Goal: Information Seeking & Learning: Check status

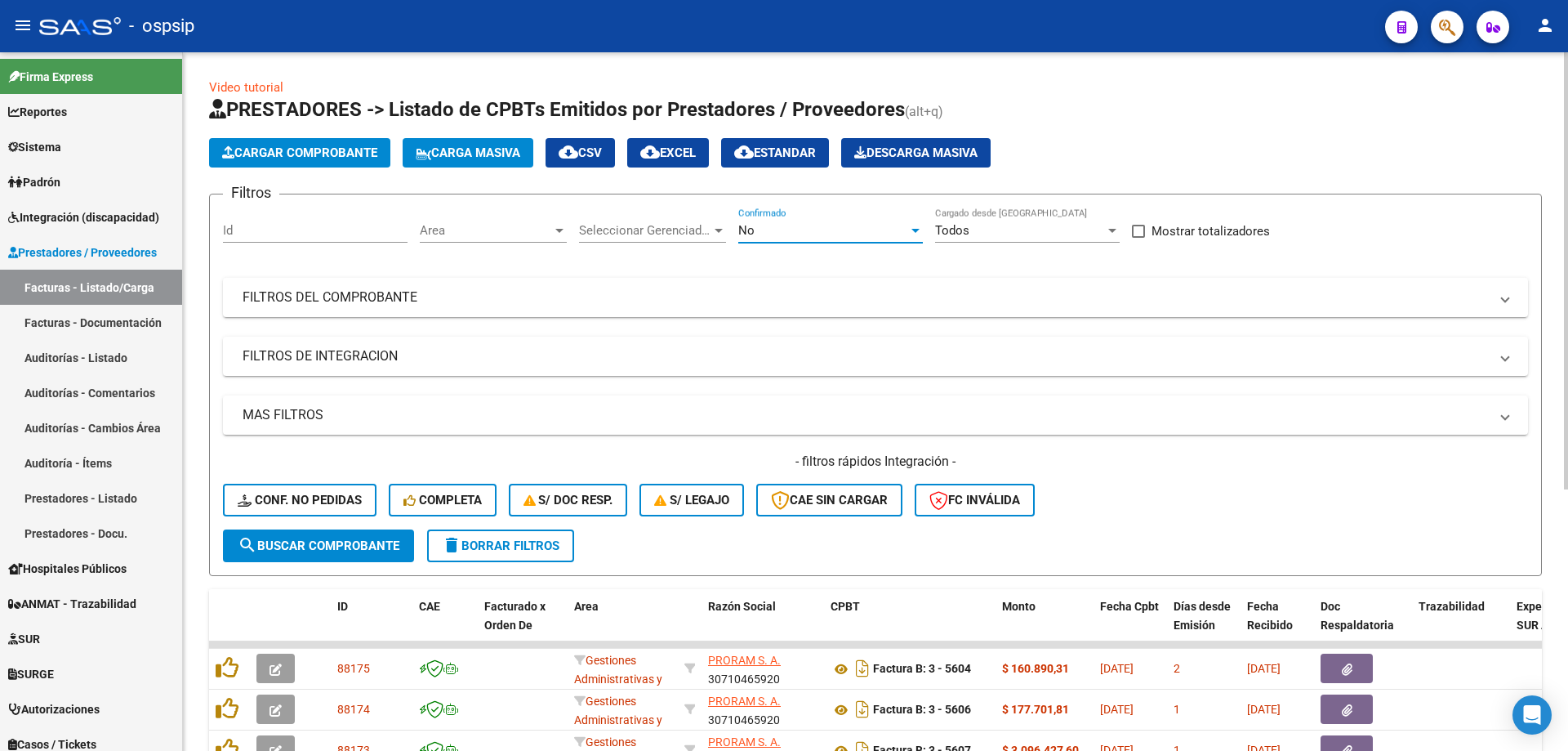
click at [762, 235] on div "No" at bounding box center [823, 230] width 170 height 15
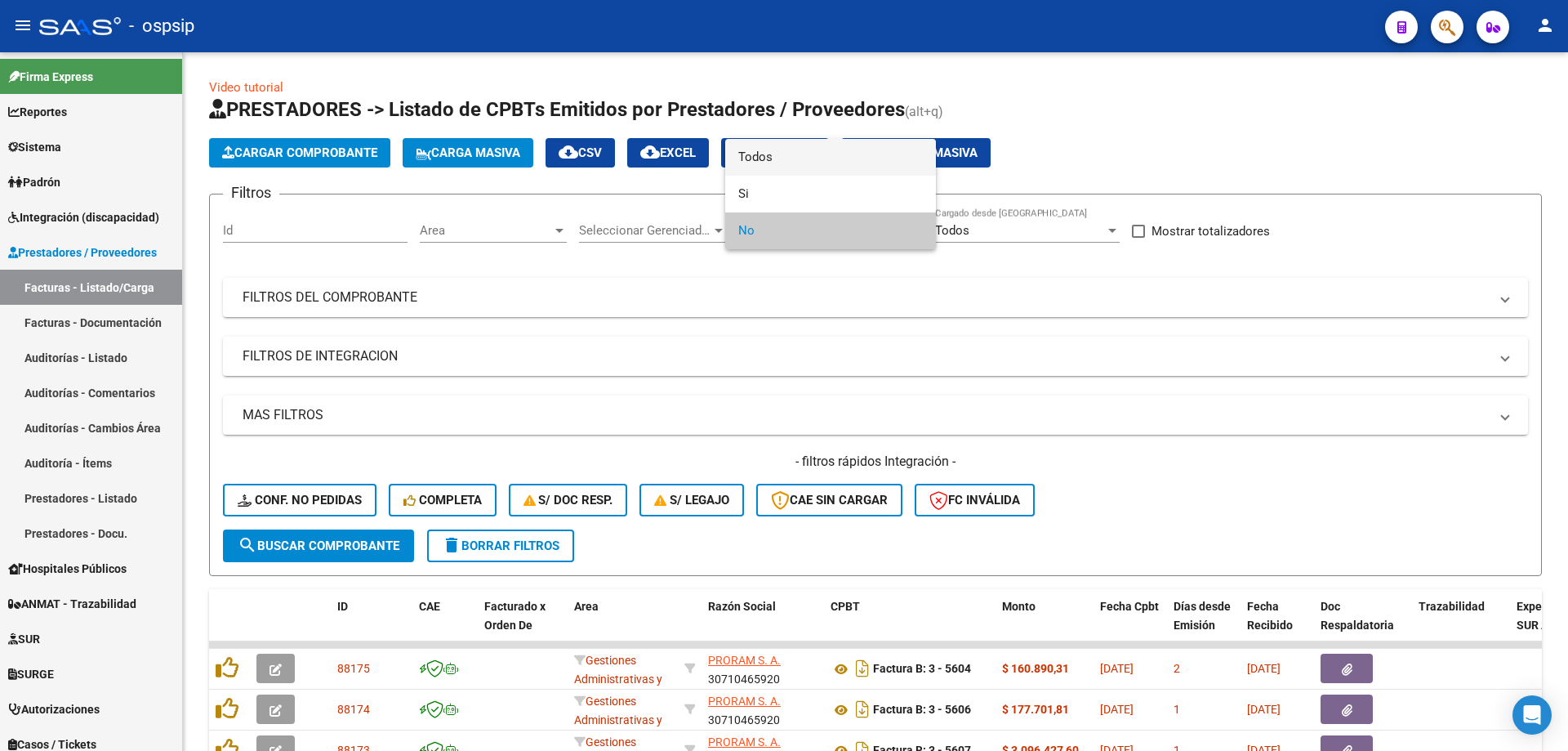
click at [775, 161] on span "Todos" at bounding box center [830, 158] width 184 height 37
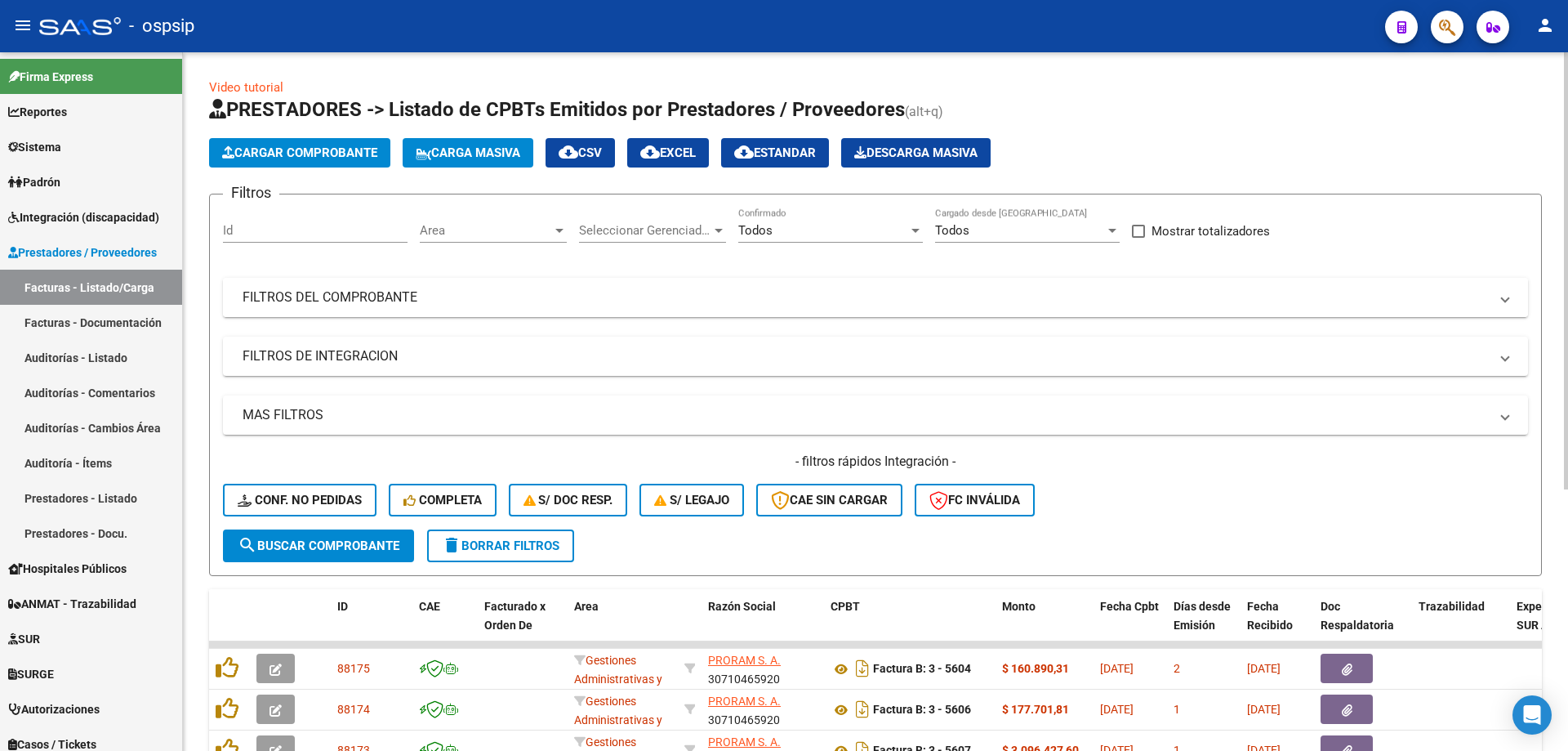
click at [346, 293] on mat-panel-title "FILTROS DEL COMPROBANTE" at bounding box center [865, 298] width 1246 height 18
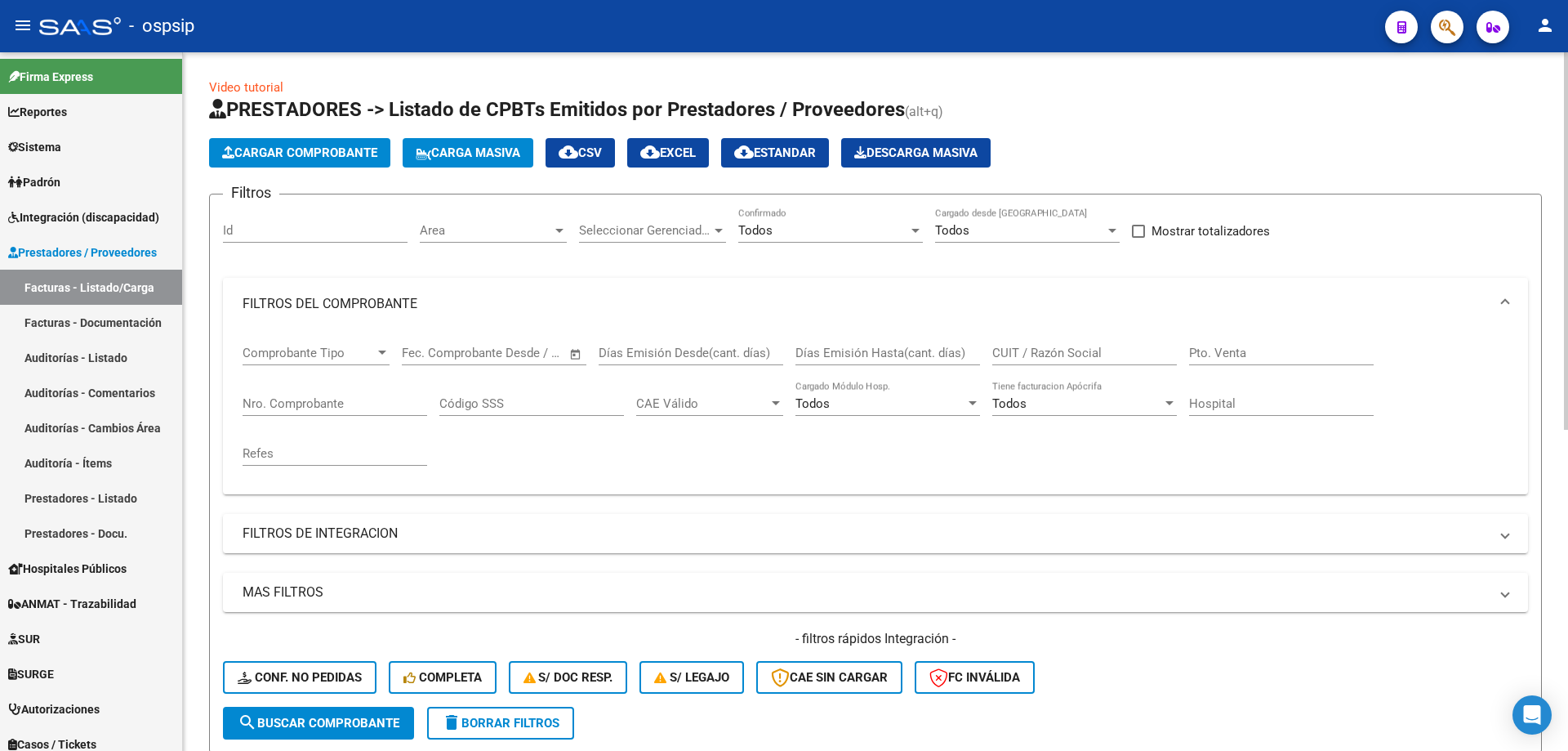
click at [307, 396] on input "Nro. Comprobante" at bounding box center [334, 404] width 184 height 15
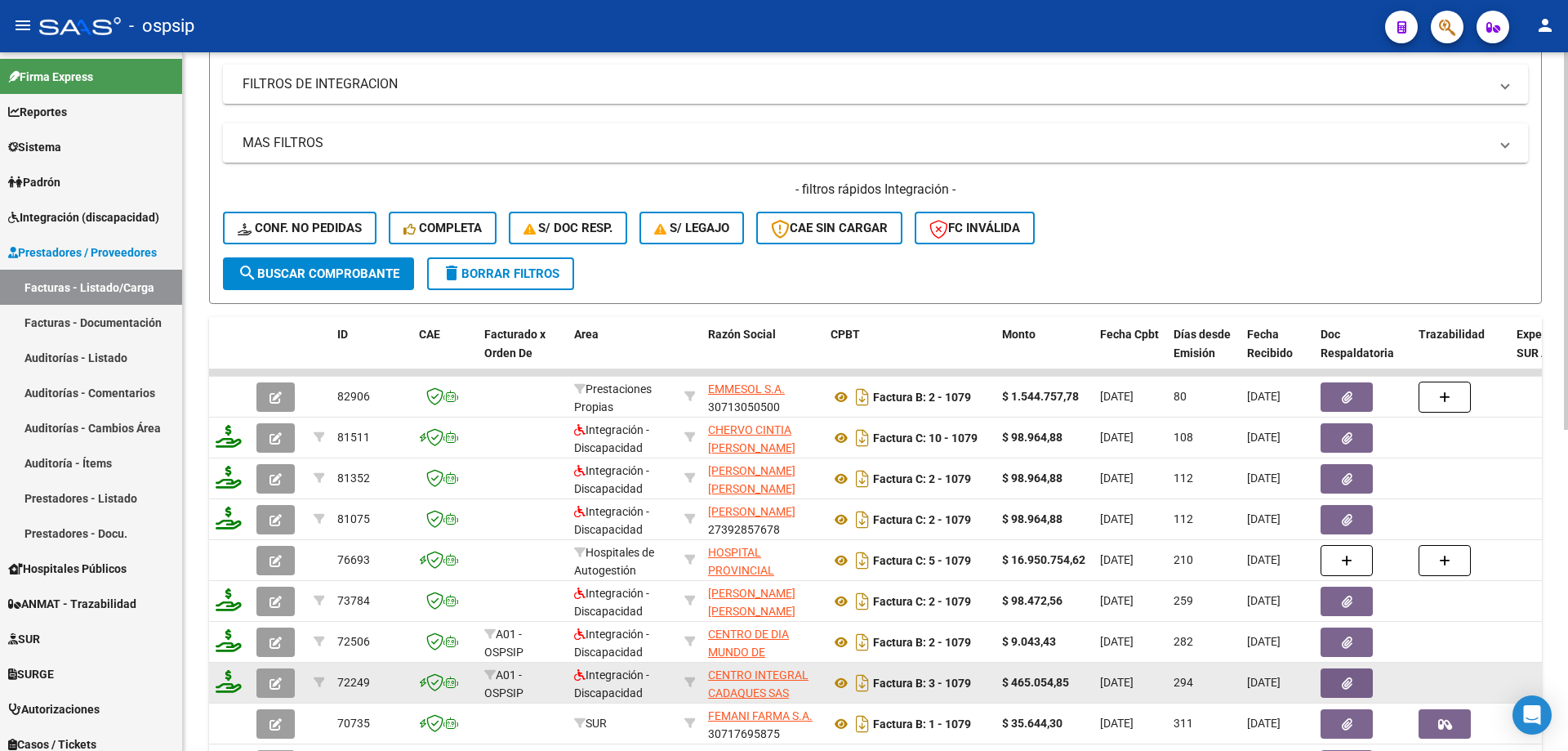
scroll to position [490, 0]
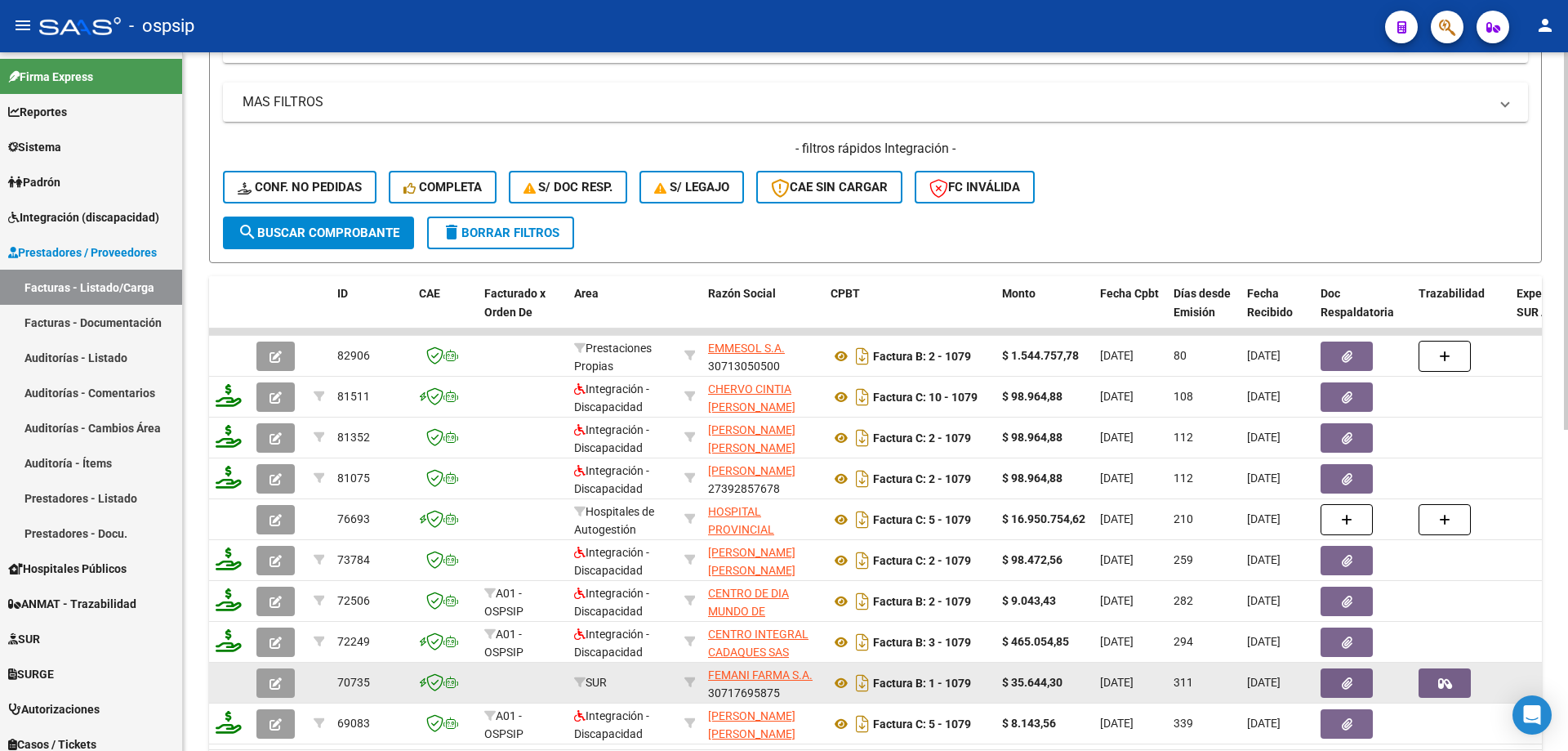
type input "1077"
click at [293, 682] on button "button" at bounding box center [275, 683] width 39 height 29
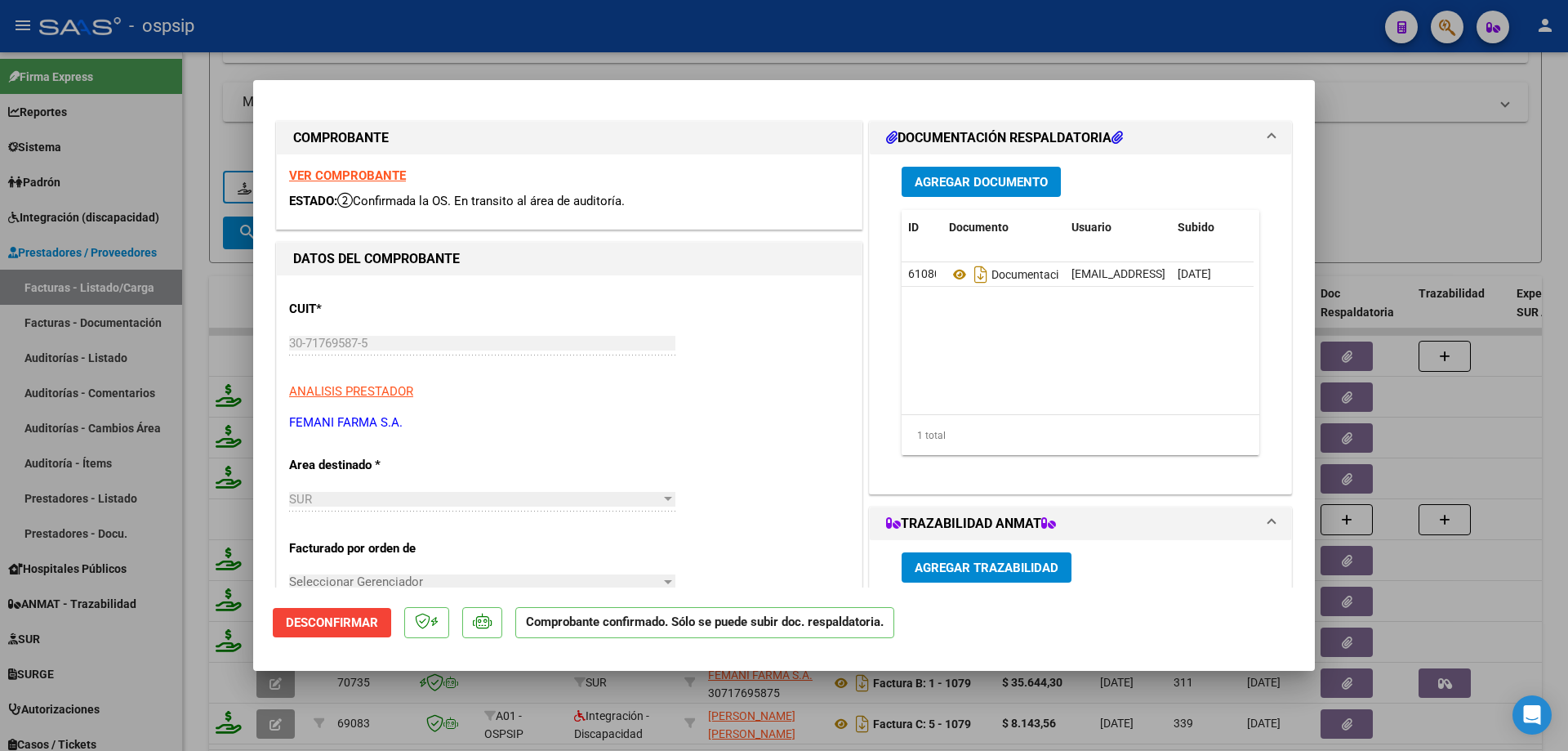
click at [327, 175] on strong "VER COMPROBANTE" at bounding box center [347, 176] width 117 height 15
click at [202, 110] on div at bounding box center [784, 375] width 1568 height 751
type input "$ 0,00"
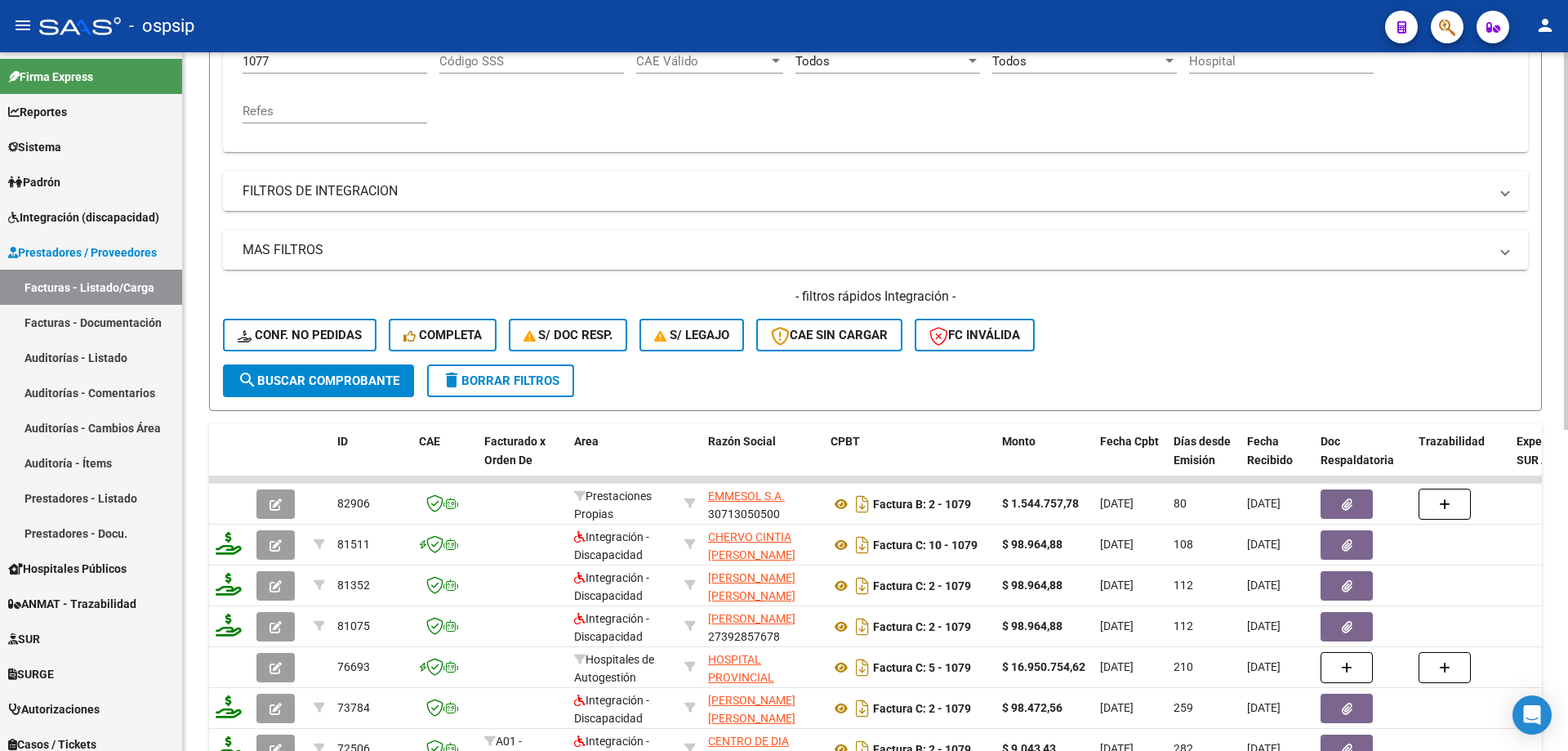
scroll to position [245, 0]
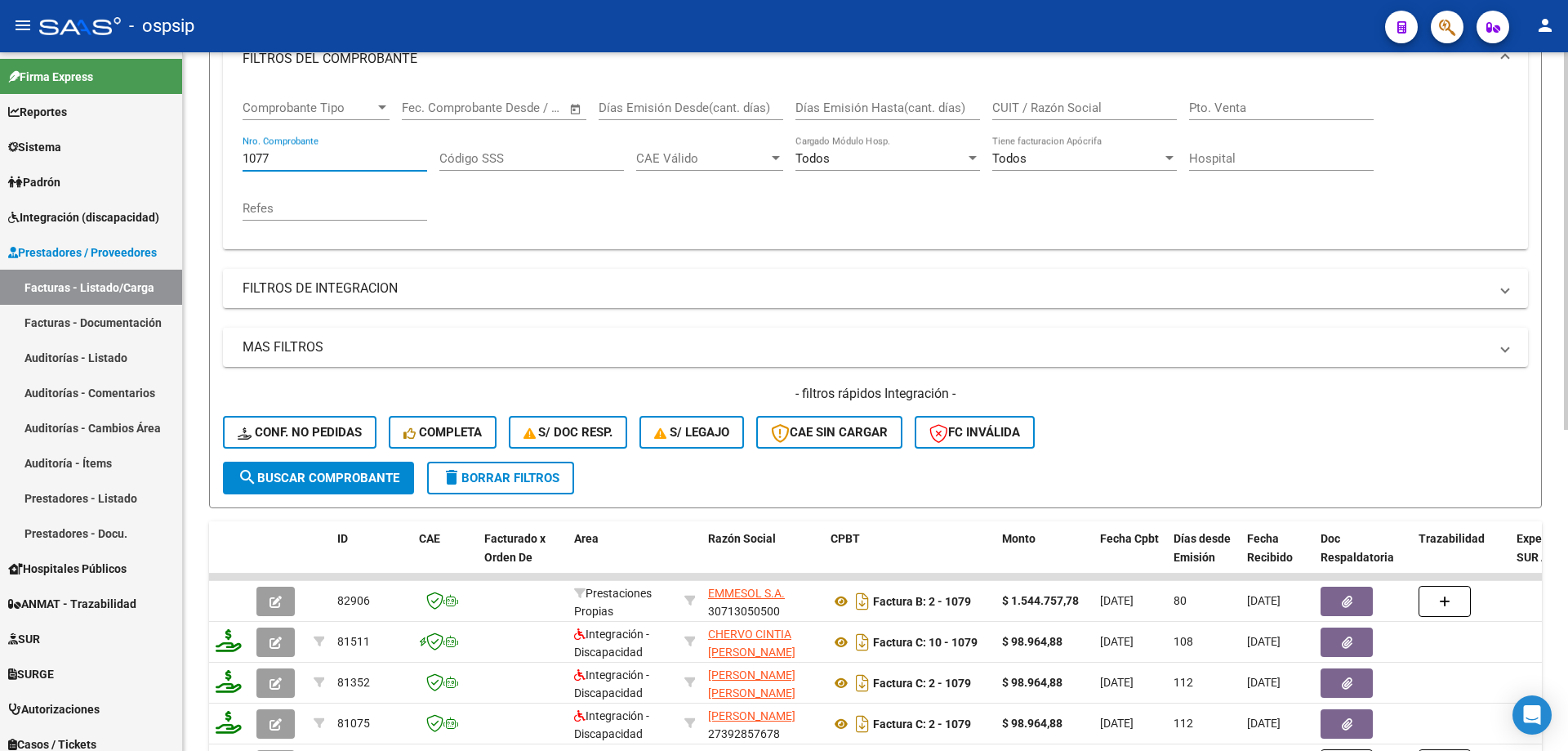
click at [257, 161] on input "1077" at bounding box center [334, 158] width 184 height 15
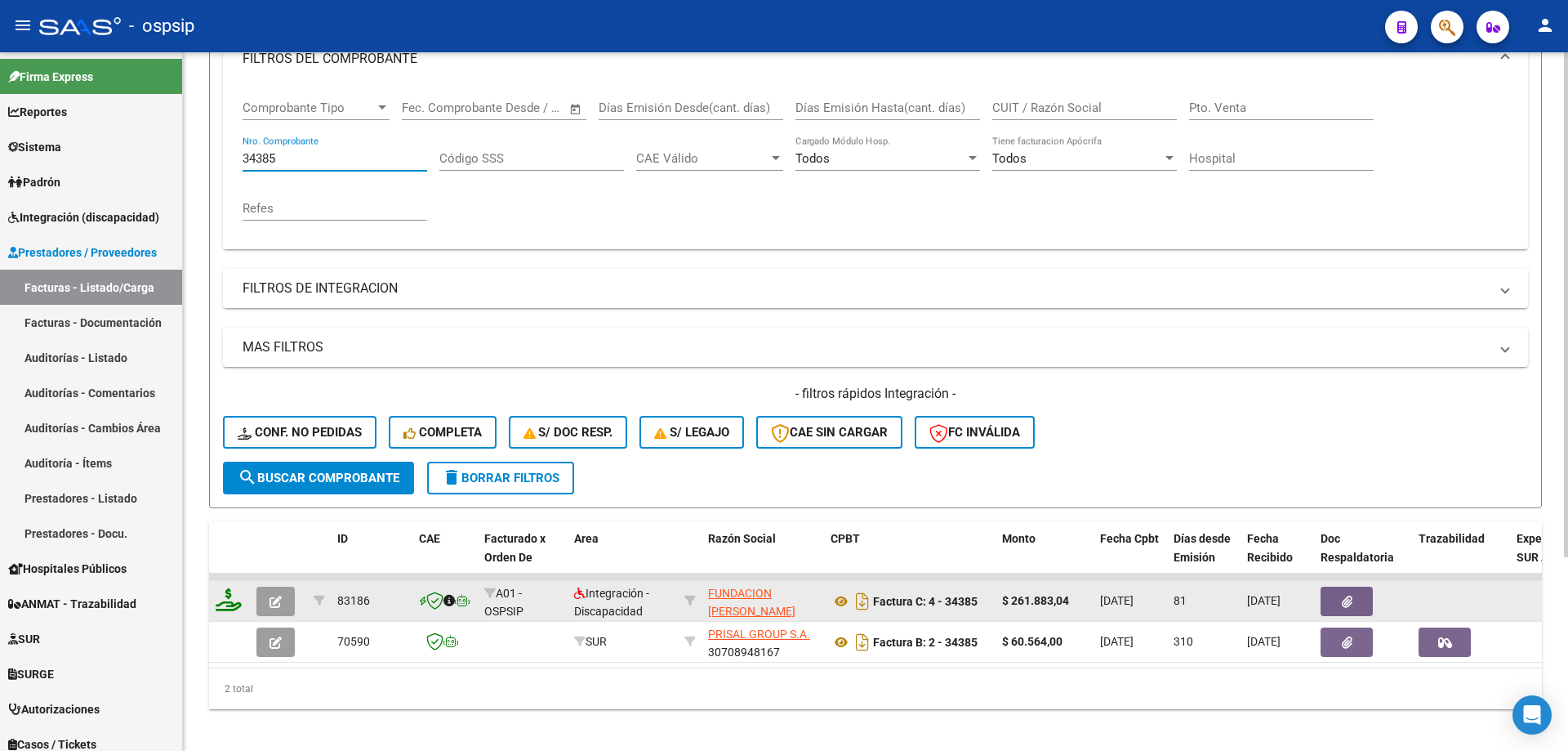
type input "34385"
click at [275, 602] on icon "button" at bounding box center [275, 601] width 12 height 12
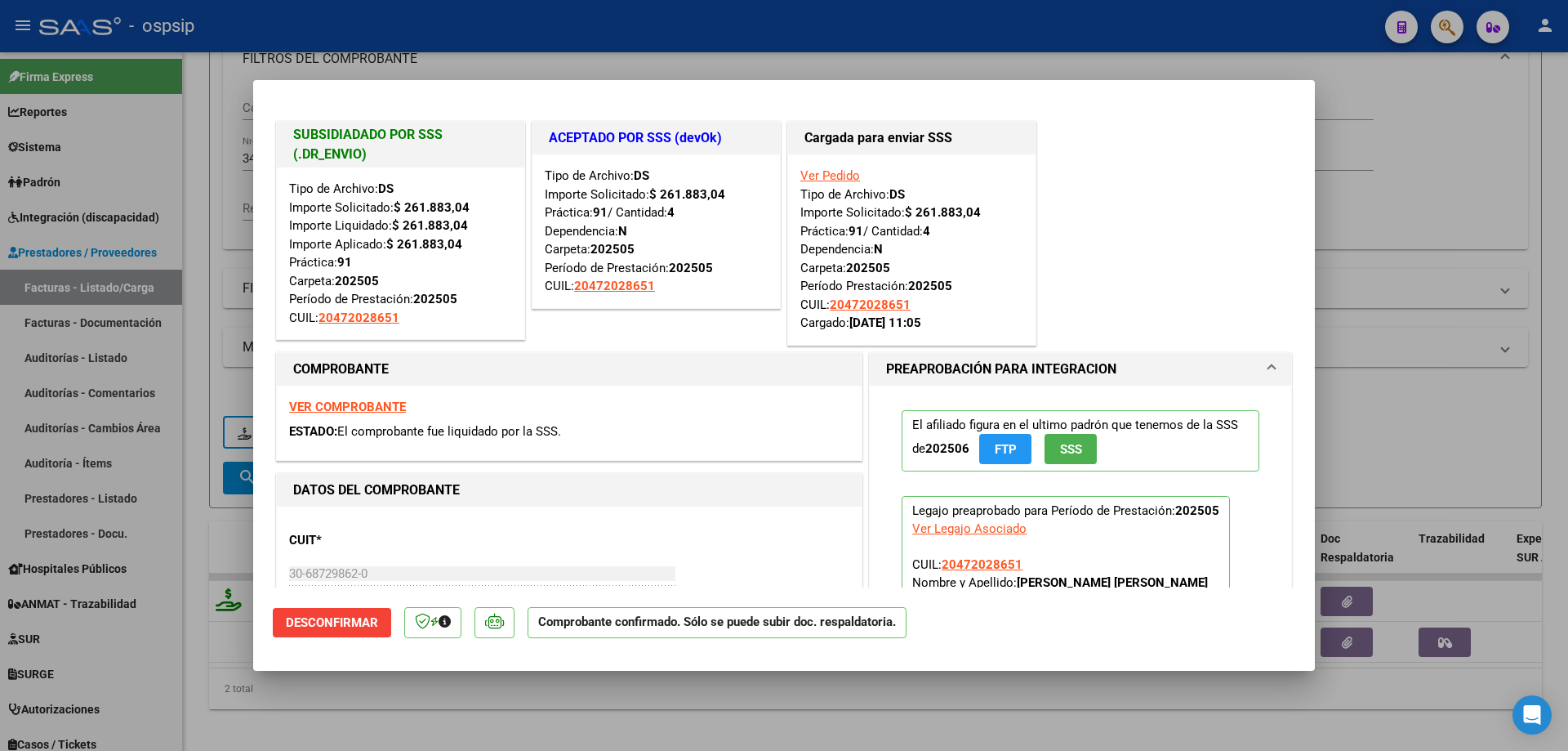
click at [189, 384] on div at bounding box center [784, 375] width 1568 height 751
type input "$ 0,00"
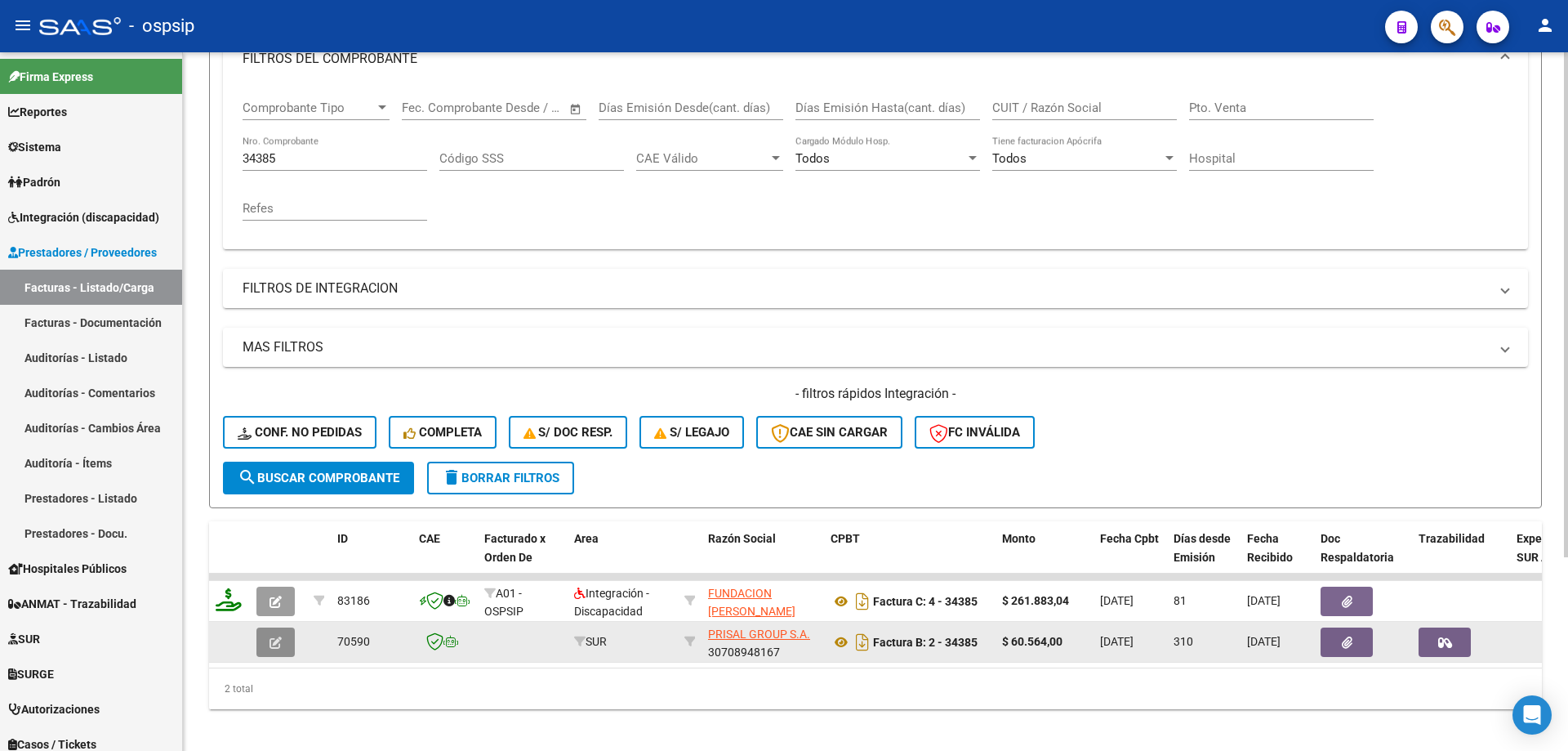
click at [272, 648] on icon "button" at bounding box center [275, 642] width 12 height 12
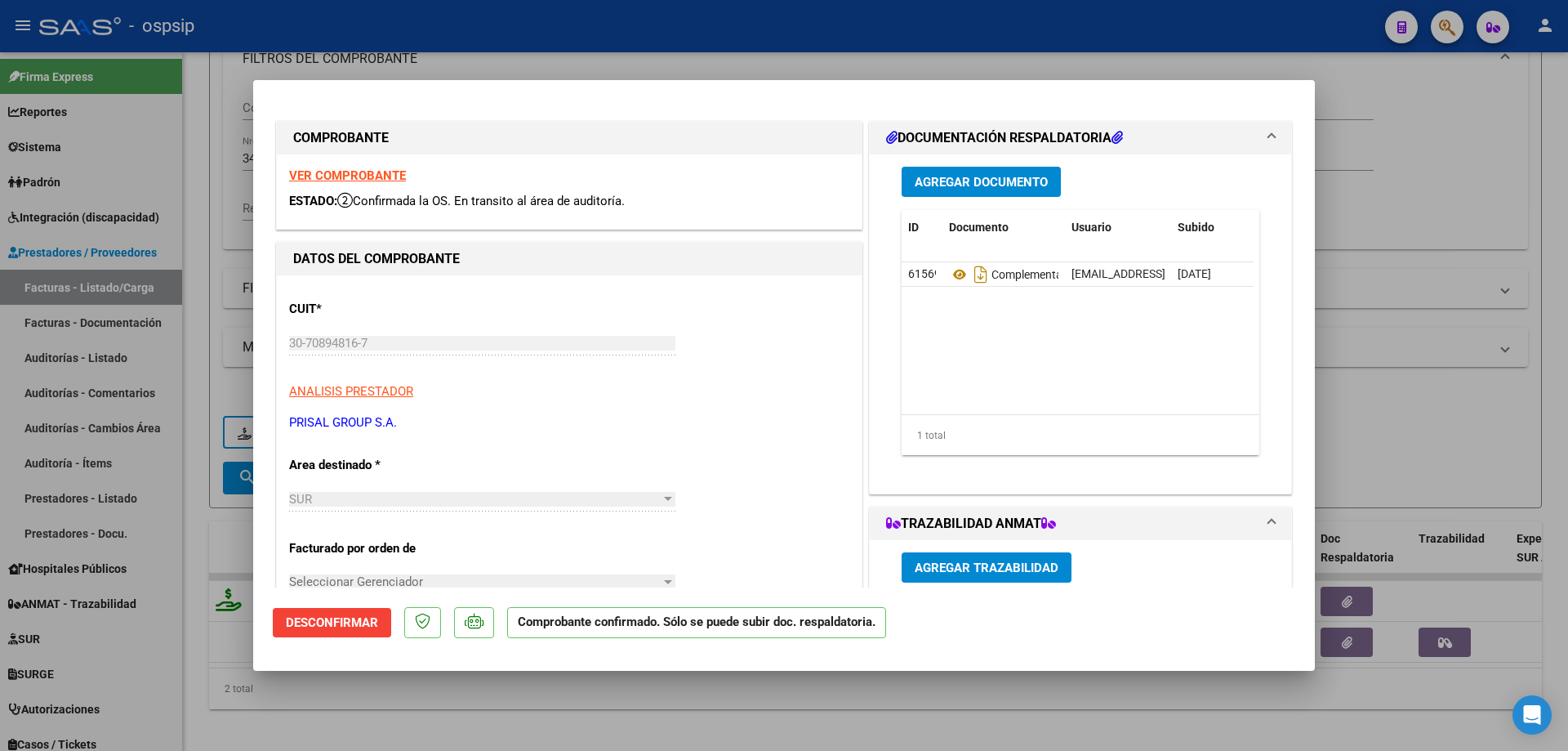
click at [351, 172] on strong "VER COMPROBANTE" at bounding box center [347, 176] width 117 height 15
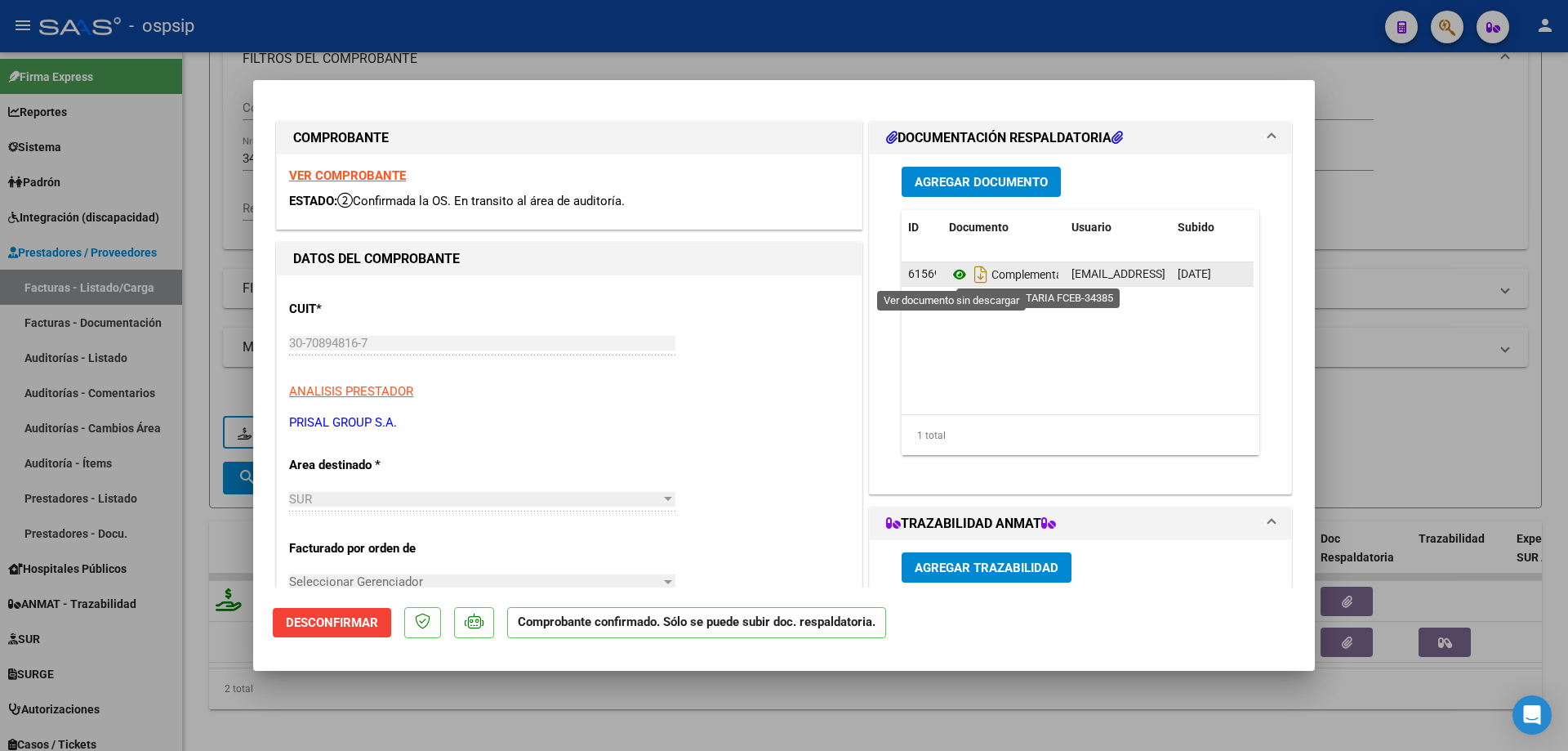
click at [954, 274] on icon at bounding box center [959, 274] width 21 height 19
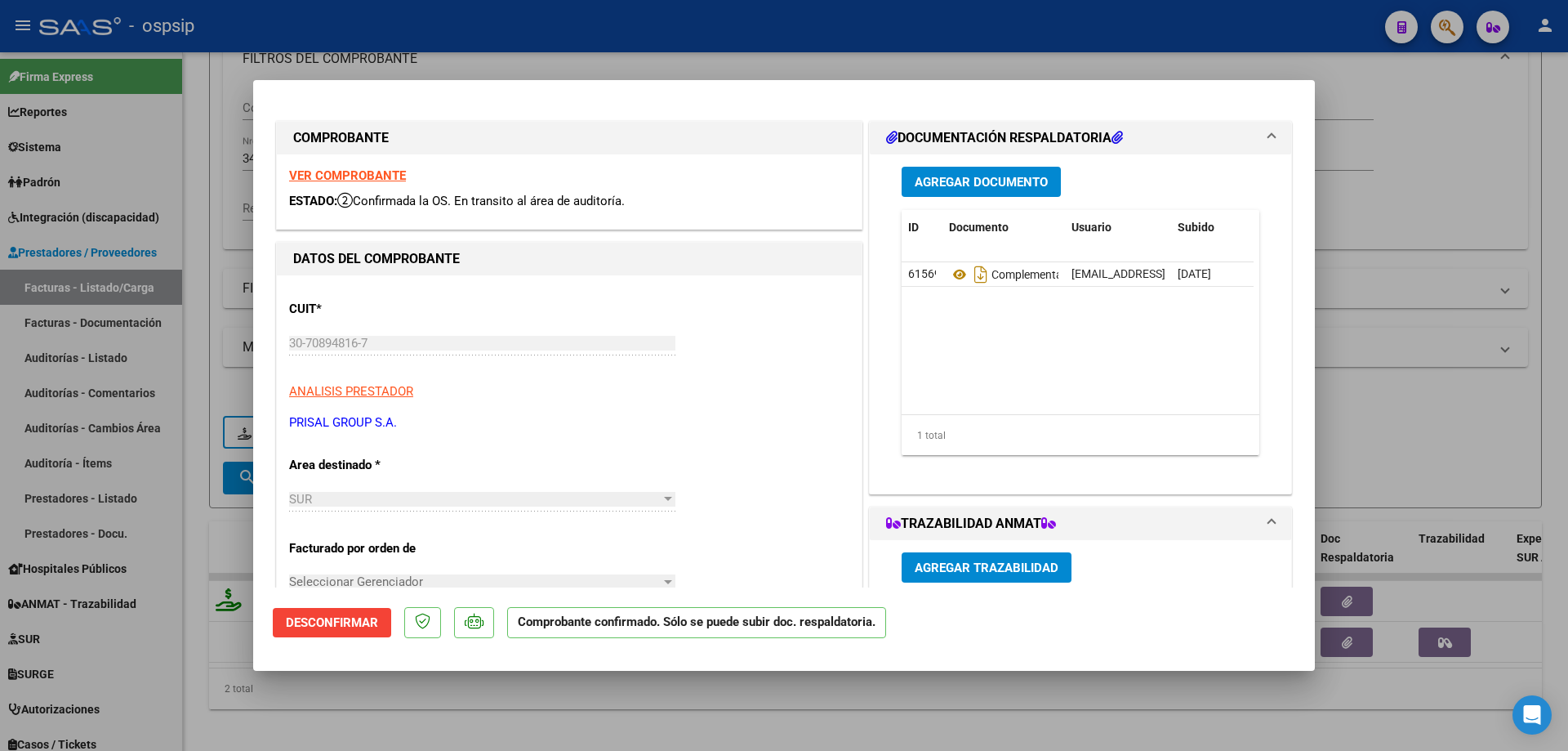
click at [198, 188] on div at bounding box center [784, 375] width 1568 height 751
type input "$ 0,00"
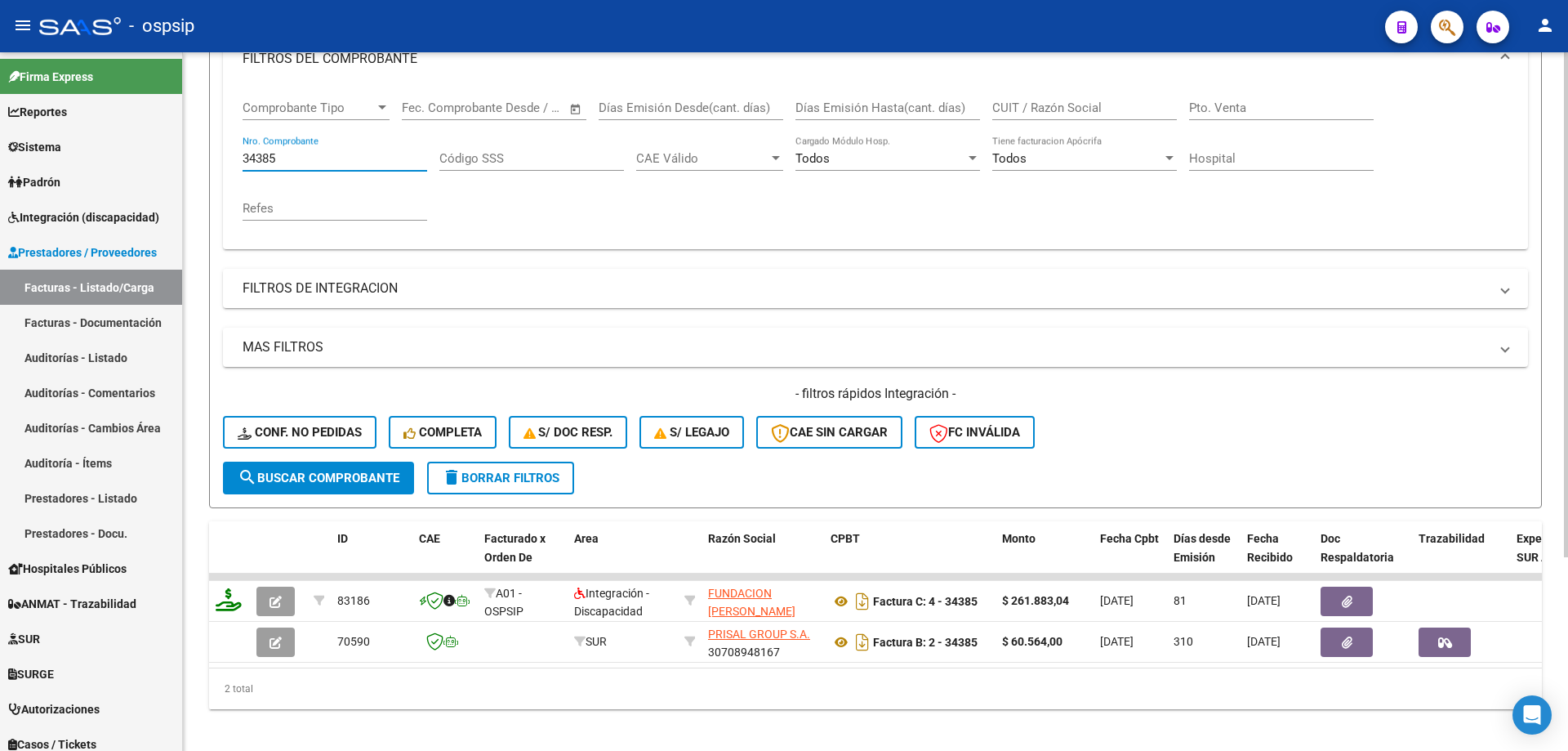
click at [253, 162] on input "34385" at bounding box center [334, 158] width 184 height 15
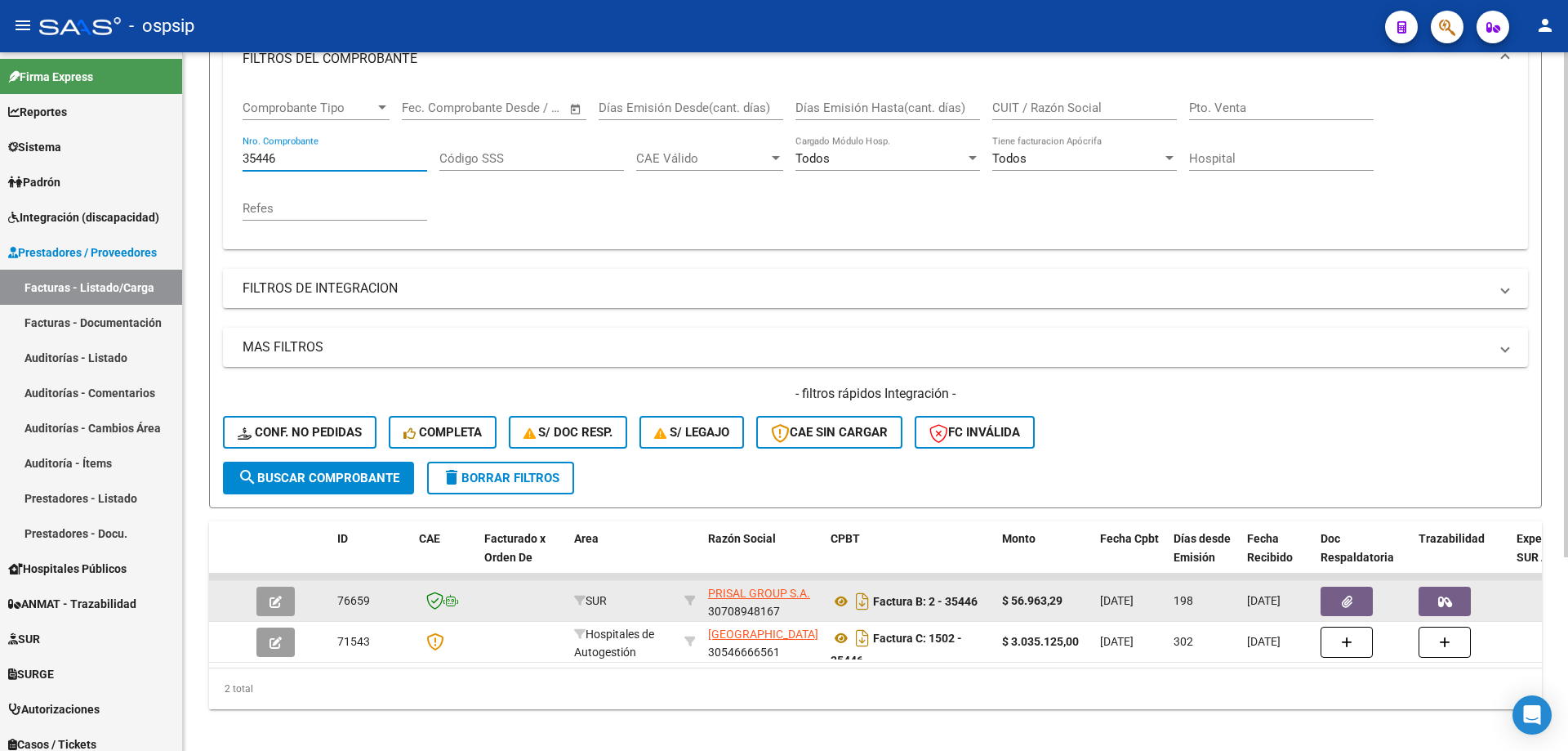
type input "35446"
click at [277, 603] on icon "button" at bounding box center [275, 601] width 12 height 12
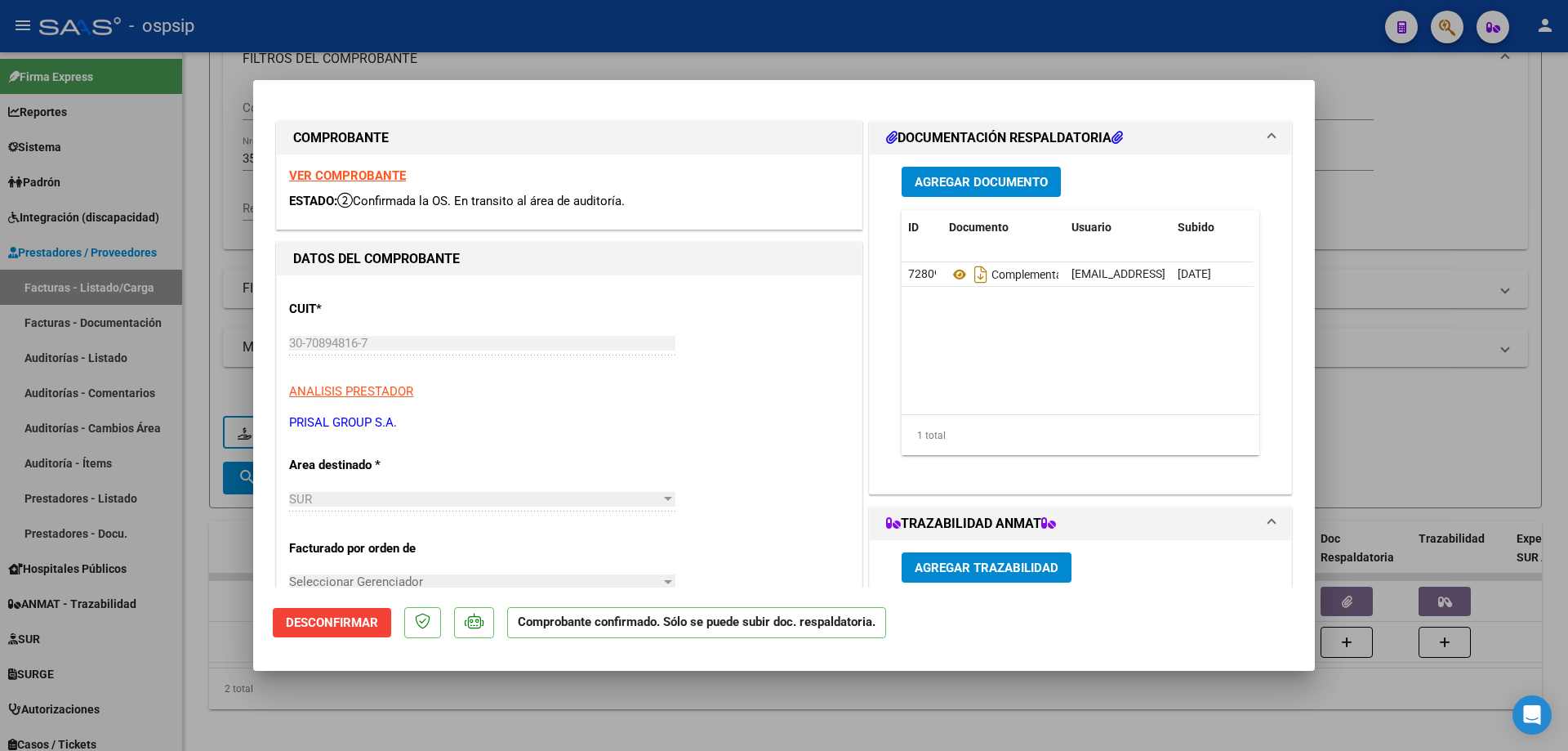
click at [332, 170] on strong "VER COMPROBANTE" at bounding box center [347, 176] width 117 height 15
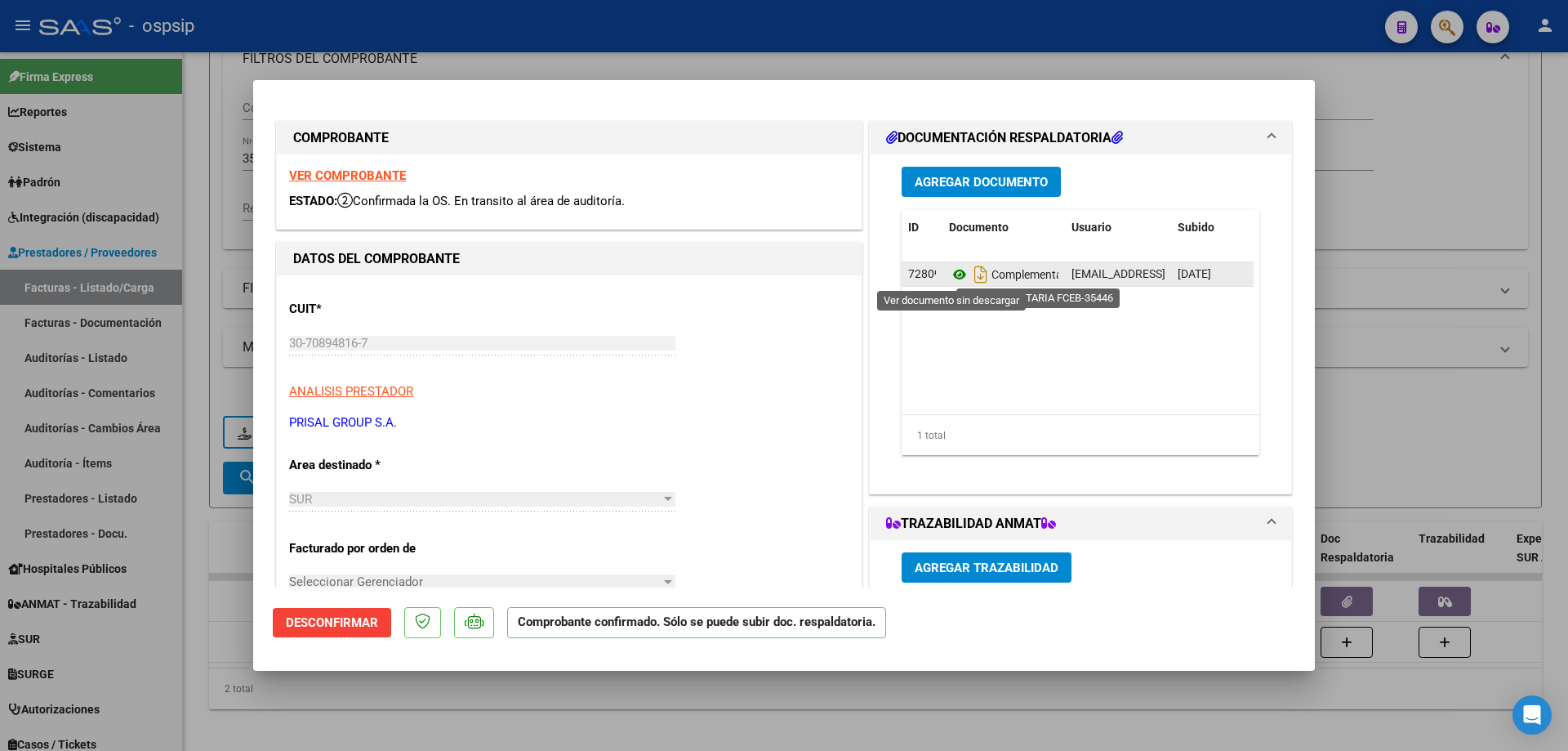
click at [954, 274] on icon at bounding box center [959, 274] width 21 height 19
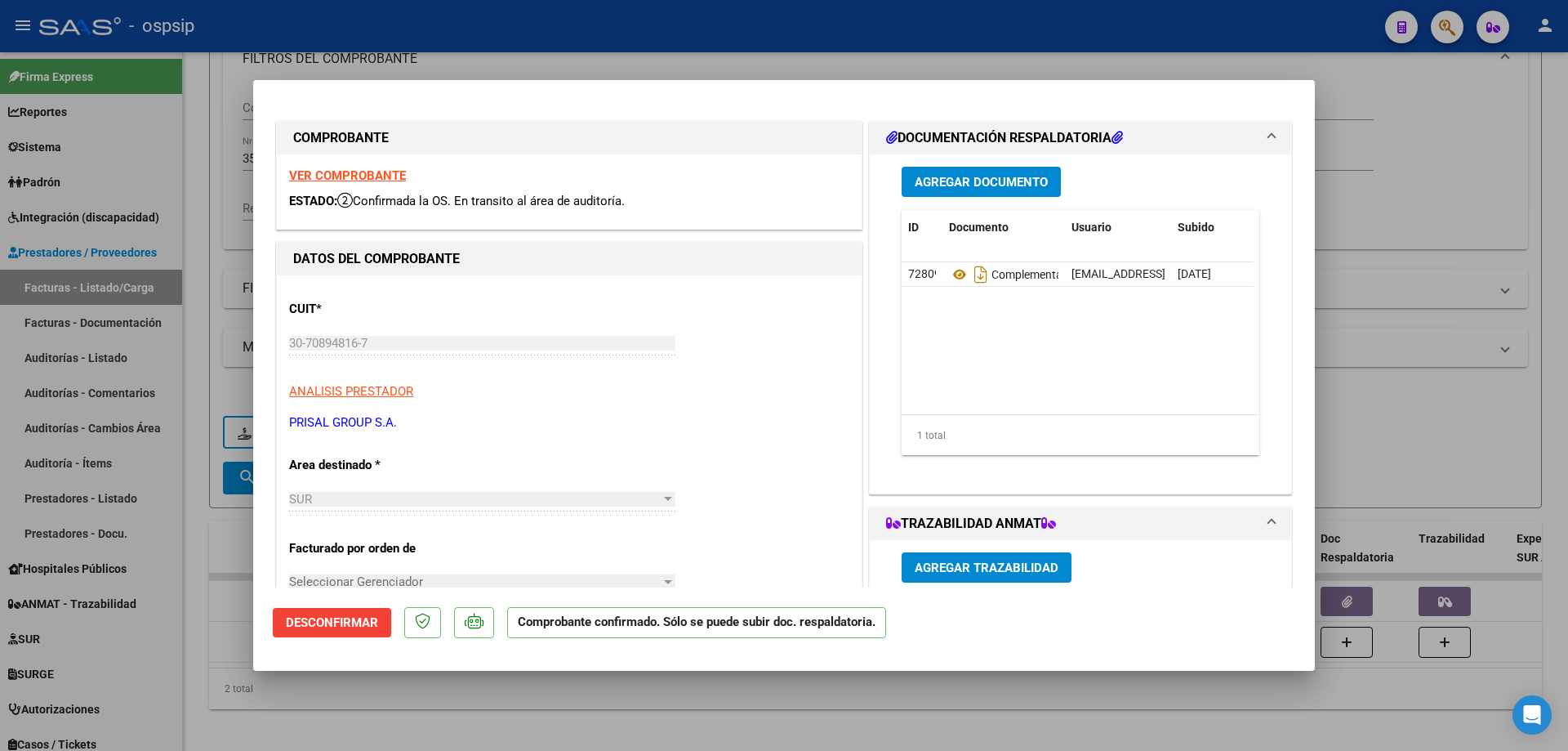
click at [357, 29] on div at bounding box center [784, 375] width 1568 height 751
type input "$ 0,00"
